Goal: Information Seeking & Learning: Learn about a topic

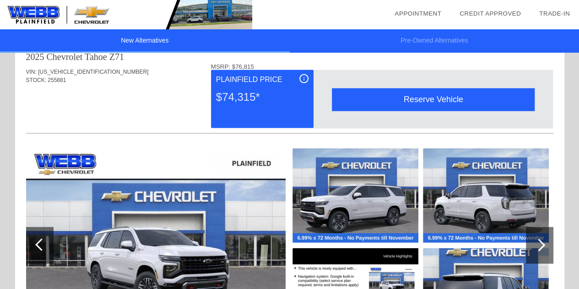
scroll to position [956, 0]
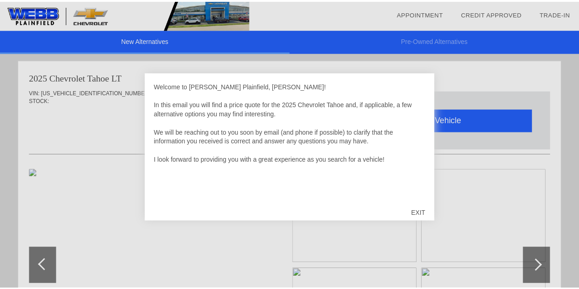
scroll to position [563, 0]
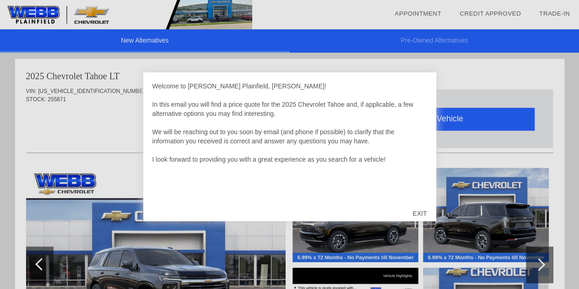
click at [421, 210] on div "EXIT" at bounding box center [420, 213] width 33 height 27
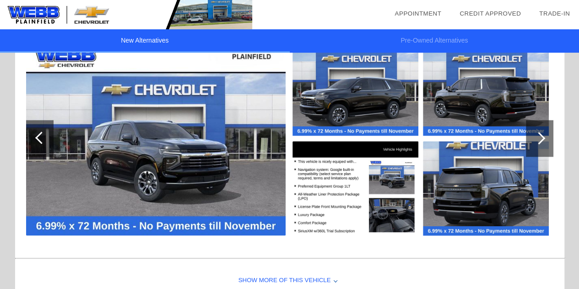
scroll to position [690, 0]
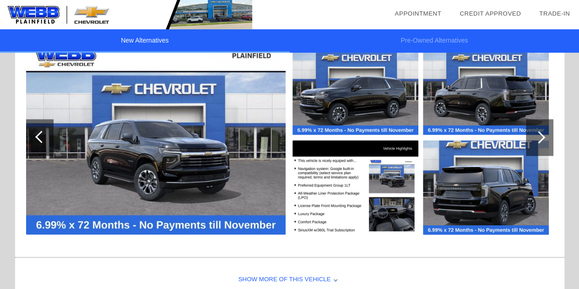
click at [538, 133] on div at bounding box center [539, 137] width 12 height 12
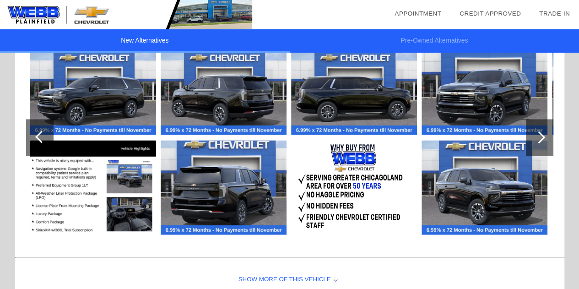
click at [538, 133] on div at bounding box center [539, 137] width 12 height 12
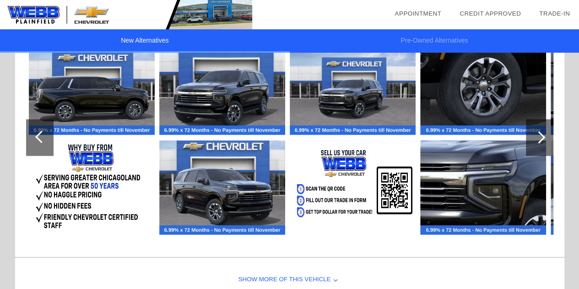
click at [538, 133] on div at bounding box center [539, 137] width 12 height 12
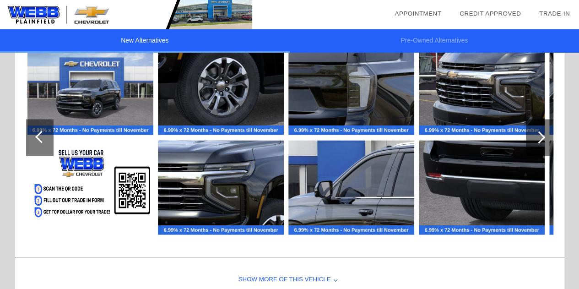
click at [538, 133] on div at bounding box center [539, 137] width 12 height 12
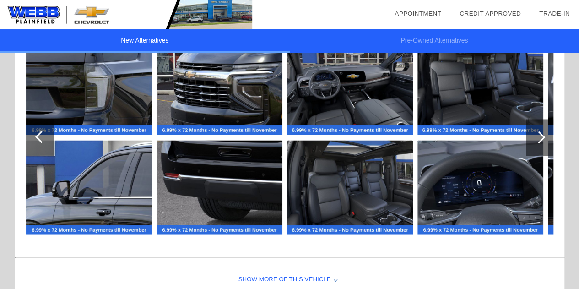
click at [538, 133] on div at bounding box center [539, 137] width 12 height 12
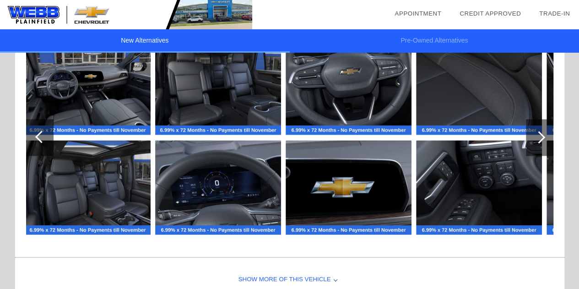
click at [538, 133] on div at bounding box center [539, 137] width 12 height 12
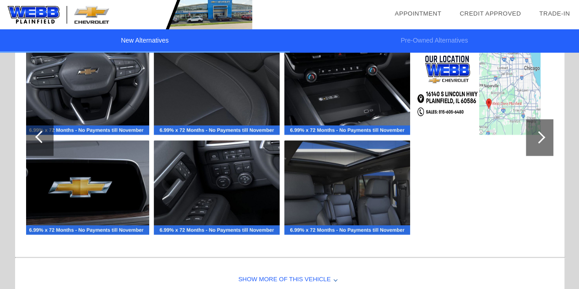
click at [48, 130] on div at bounding box center [39, 137] width 27 height 37
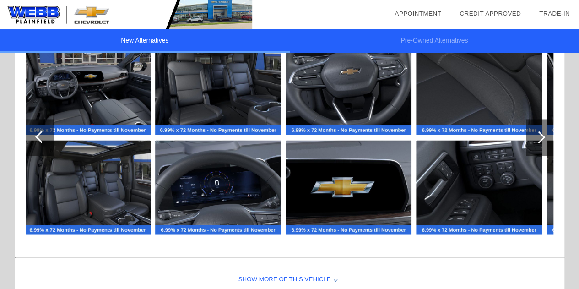
click at [48, 130] on div at bounding box center [39, 137] width 27 height 37
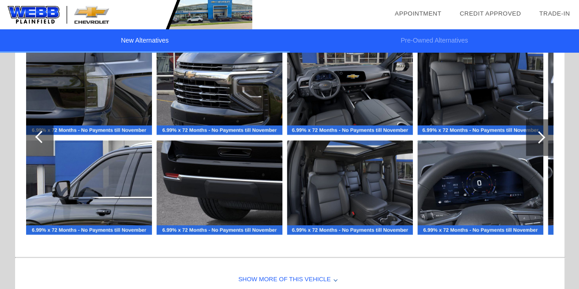
click at [48, 130] on div at bounding box center [39, 137] width 27 height 37
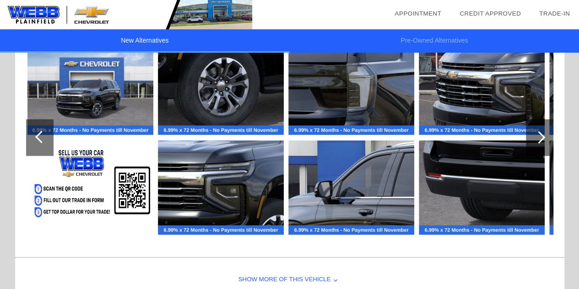
click at [48, 130] on div at bounding box center [39, 137] width 27 height 37
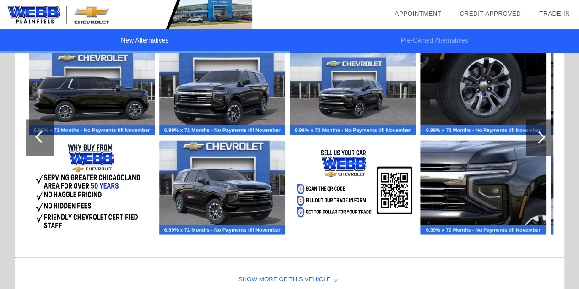
click at [48, 130] on div at bounding box center [39, 137] width 27 height 37
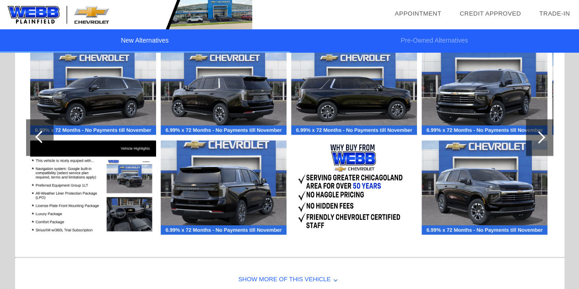
click at [48, 130] on div at bounding box center [39, 137] width 27 height 37
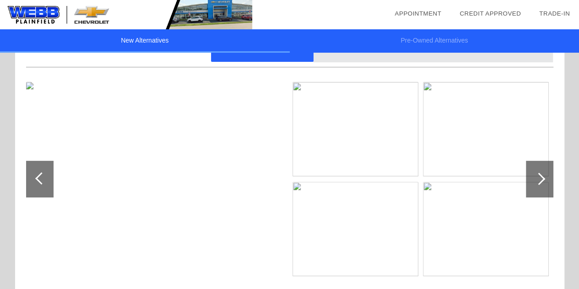
scroll to position [0, 0]
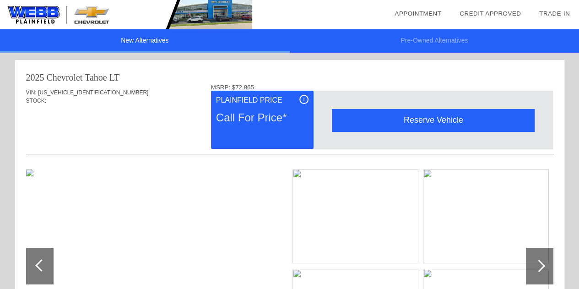
click at [255, 118] on div "Call For Price*" at bounding box center [262, 118] width 93 height 24
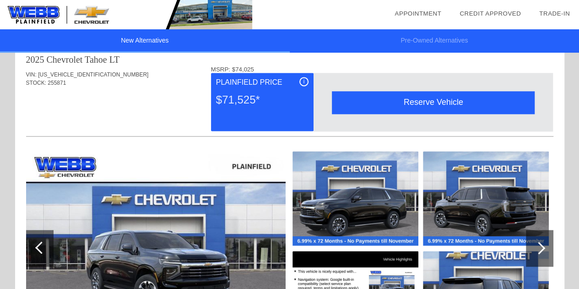
scroll to position [578, 0]
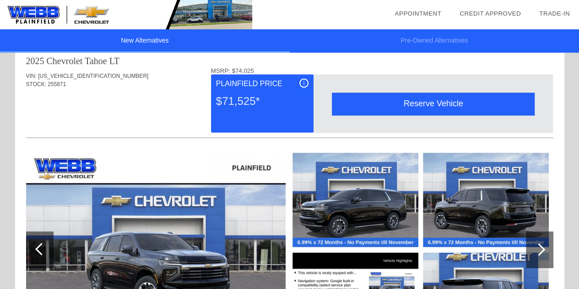
click at [302, 82] on div "i" at bounding box center [304, 82] width 9 height 9
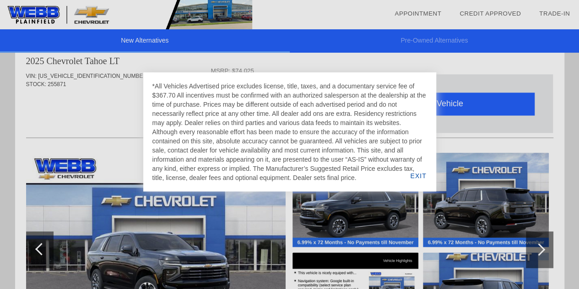
click at [416, 179] on div "EXIT" at bounding box center [418, 175] width 35 height 31
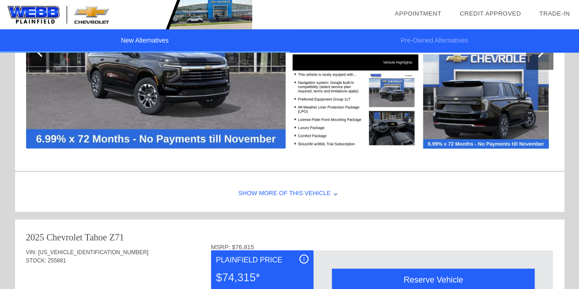
scroll to position [773, 0]
